Goal: Task Accomplishment & Management: Manage account settings

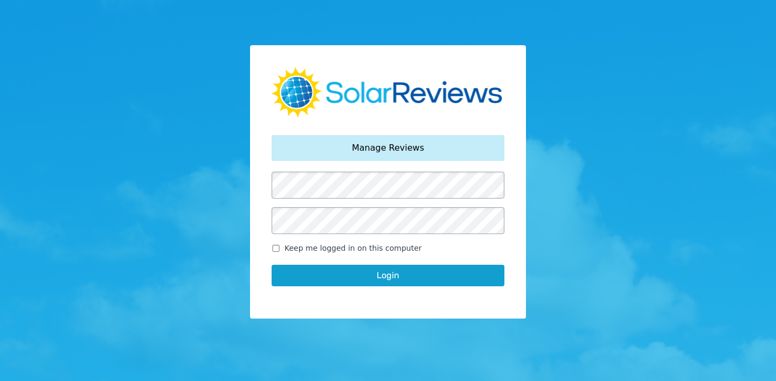
click at [417, 151] on p "Manage Reviews" at bounding box center [388, 148] width 72 height 13
click at [382, 278] on button "Login" at bounding box center [387, 276] width 233 height 22
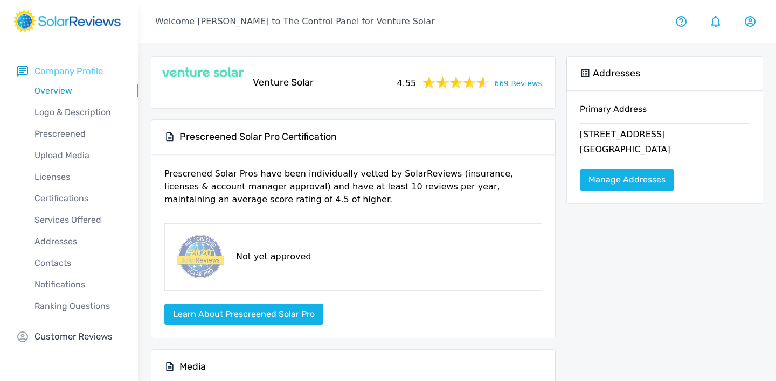
click at [84, 68] on p "Company Profile" at bounding box center [68, 71] width 68 height 13
click at [65, 72] on p "Company Profile" at bounding box center [68, 71] width 68 height 13
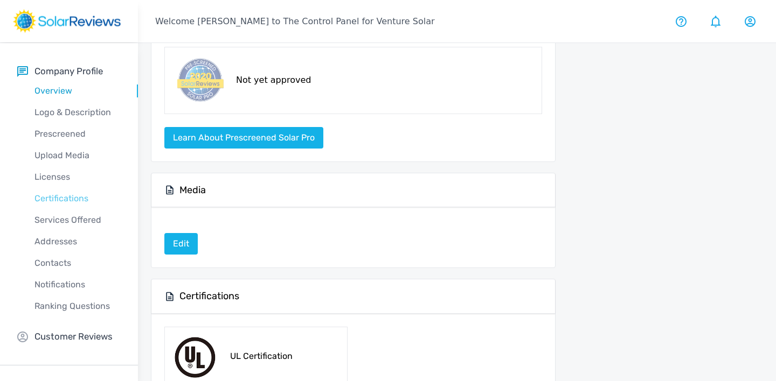
scroll to position [188, 0]
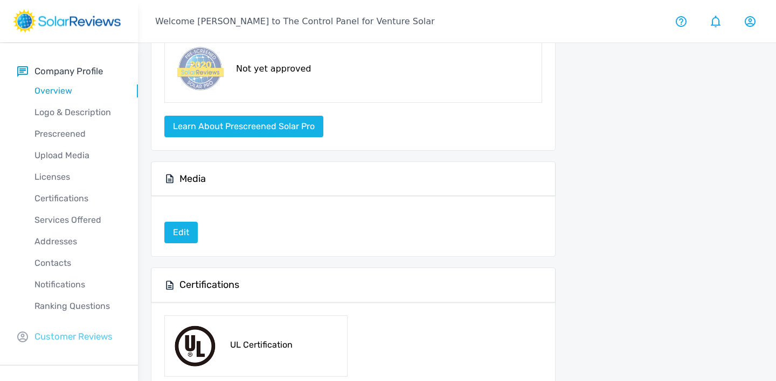
click at [65, 336] on p "Customer Reviews" at bounding box center [73, 336] width 78 height 13
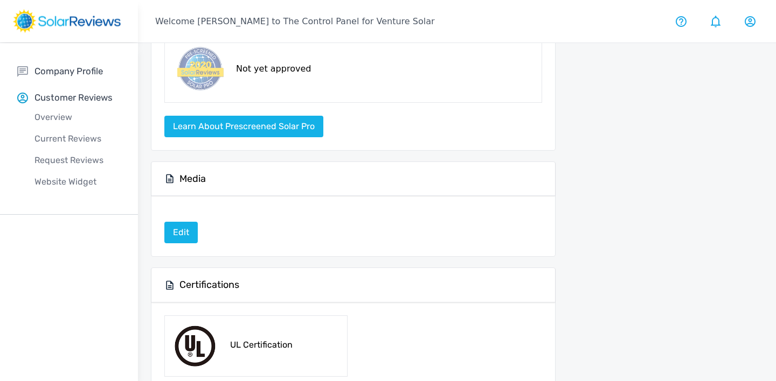
scroll to position [0, 0]
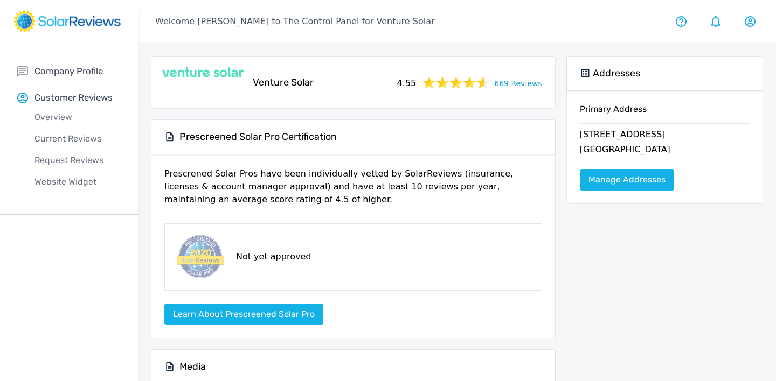
click at [507, 80] on link "669 Reviews" at bounding box center [517, 82] width 47 height 13
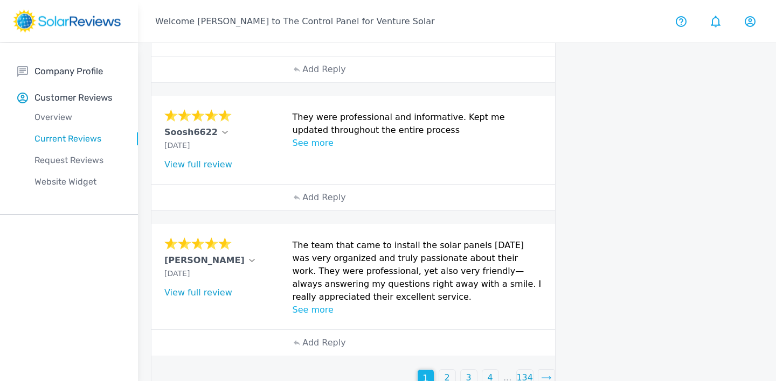
scroll to position [477, 0]
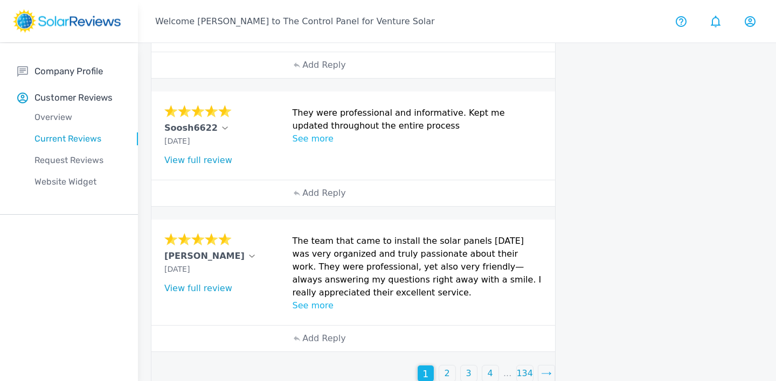
click at [450, 366] on div "2" at bounding box center [447, 374] width 16 height 16
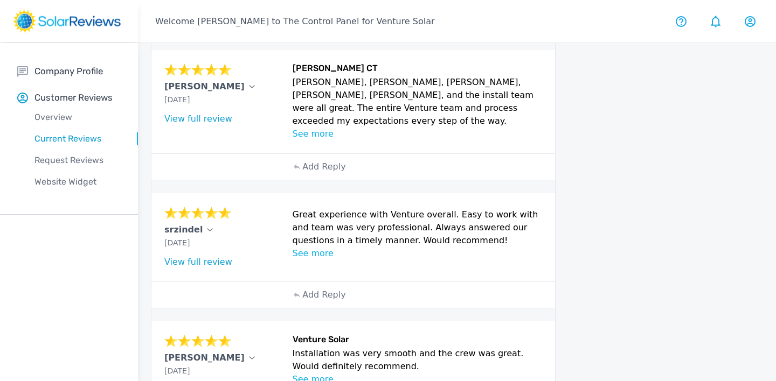
scroll to position [462, 0]
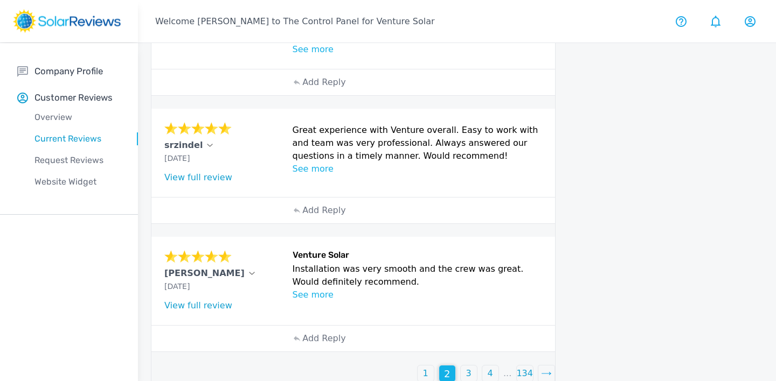
click at [425, 366] on div "1" at bounding box center [425, 374] width 16 height 16
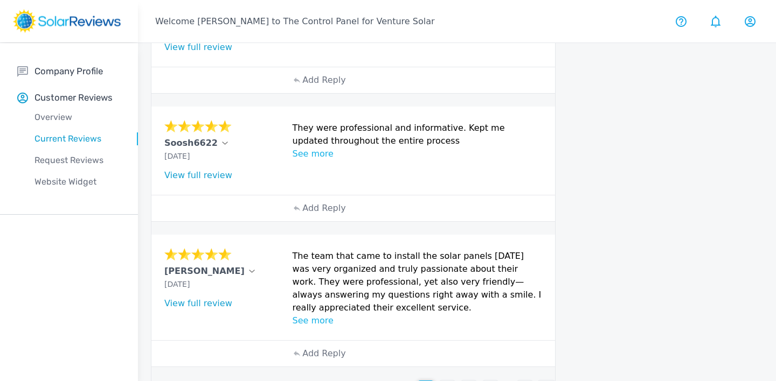
scroll to position [477, 0]
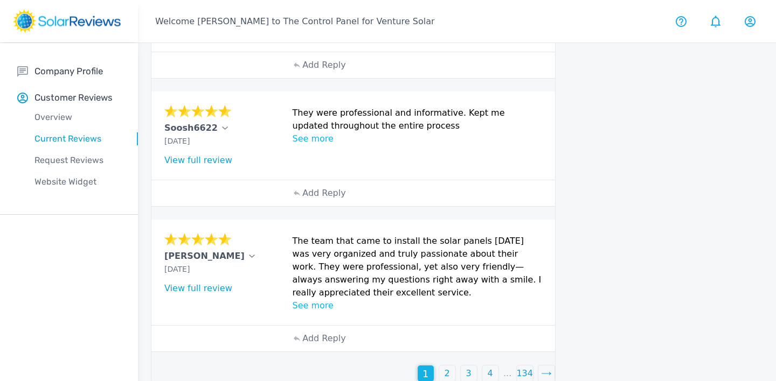
click at [446, 367] on p "2" at bounding box center [446, 373] width 5 height 13
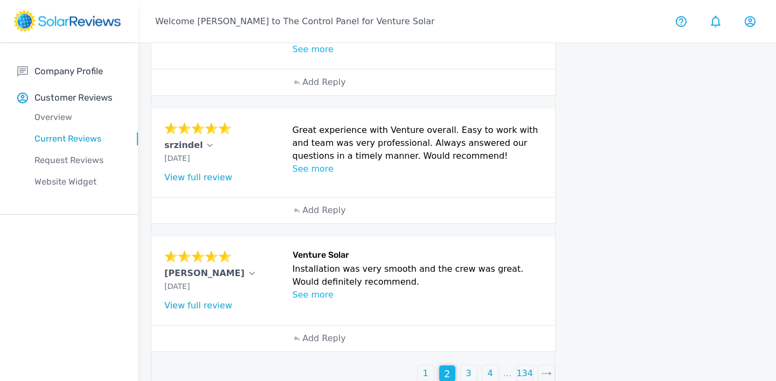
click at [465, 366] on div "3" at bounding box center [468, 374] width 16 height 16
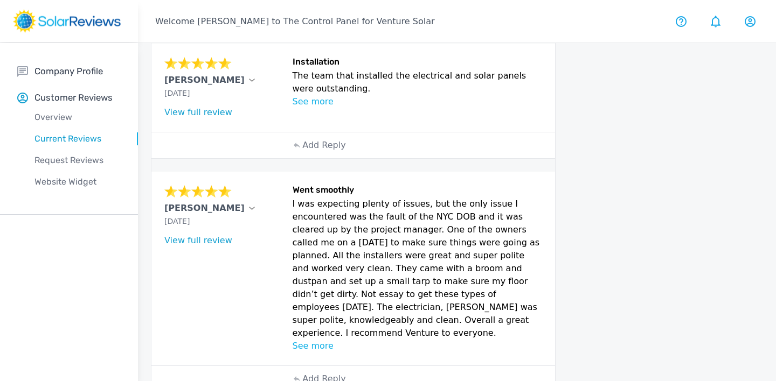
scroll to position [656, 0]
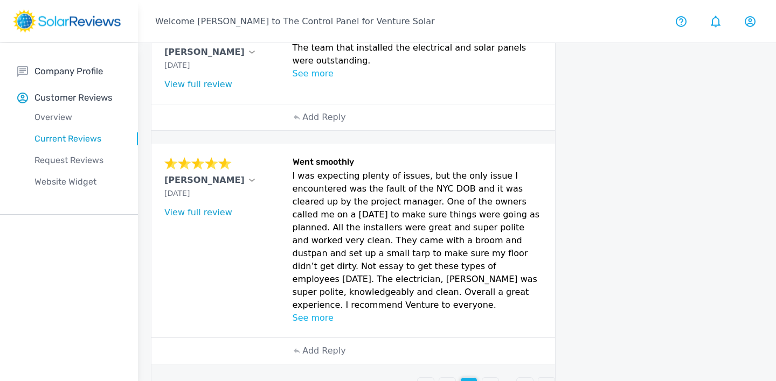
click at [485, 378] on div "4" at bounding box center [490, 386] width 16 height 16
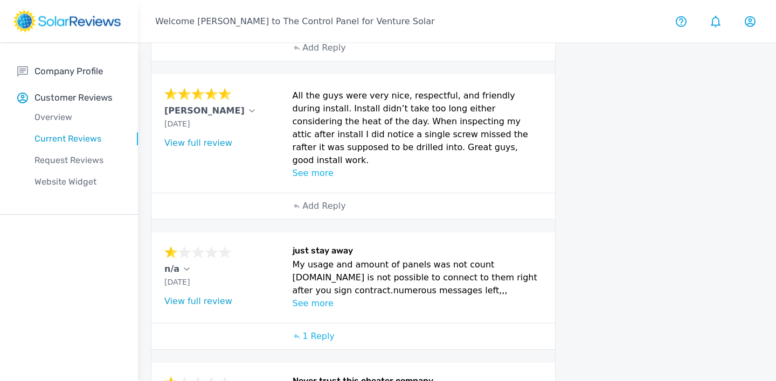
scroll to position [264, 0]
click at [318, 330] on p "1 Reply" at bounding box center [318, 336] width 32 height 13
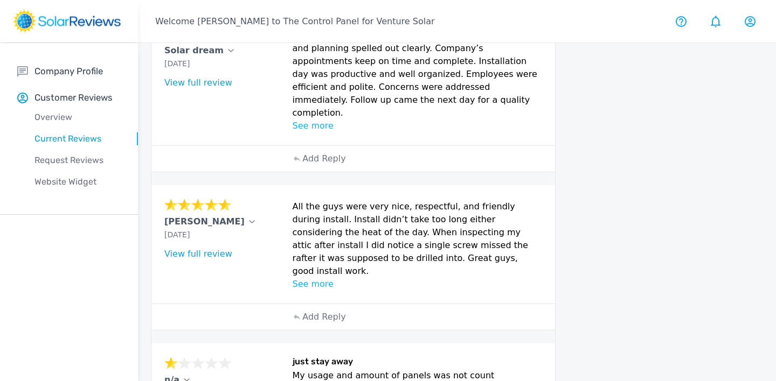
scroll to position [150, 0]
